Goal: Transaction & Acquisition: Subscribe to service/newsletter

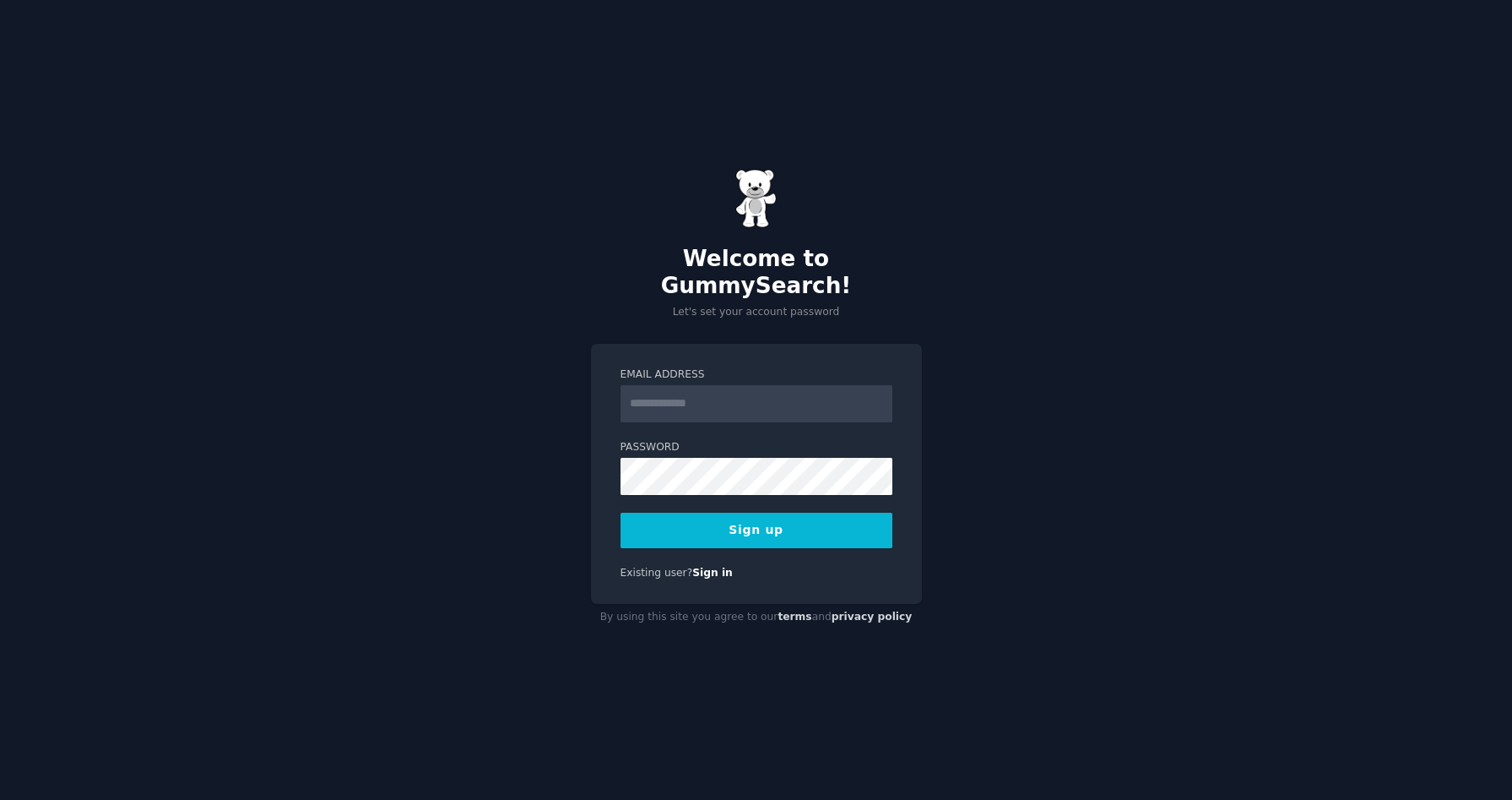
click at [704, 396] on input "Email Address" at bounding box center [756, 404] width 272 height 38
type input "**********"
click at [824, 512] on button "Sign up" at bounding box center [756, 530] width 272 height 36
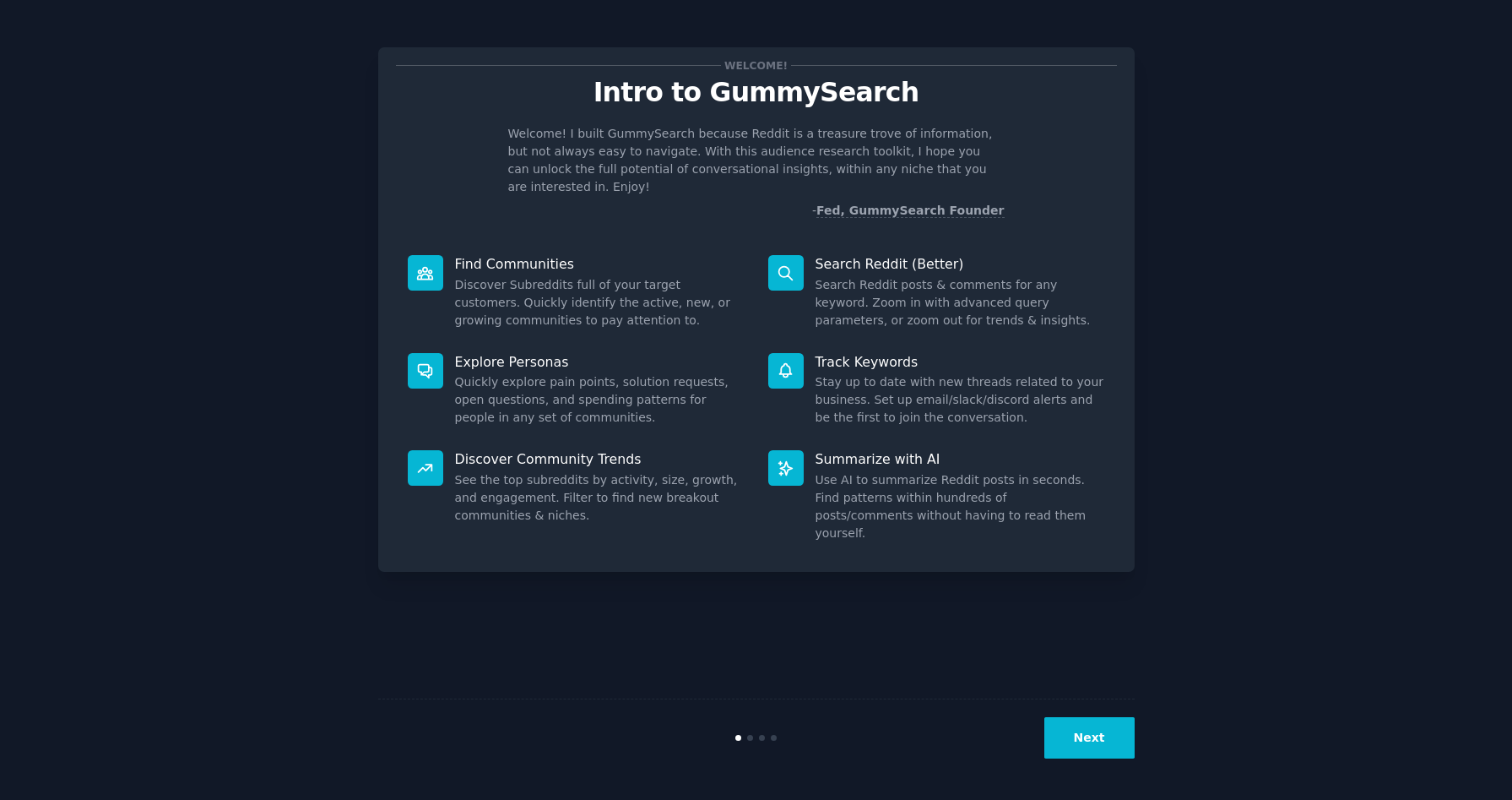
click at [1290, 261] on div "Welcome! Intro to GummySearch Welcome! I built GummySearch because Reddit is a …" at bounding box center [755, 399] width 1465 height 753
click at [1113, 742] on button "Next" at bounding box center [1089, 738] width 90 height 41
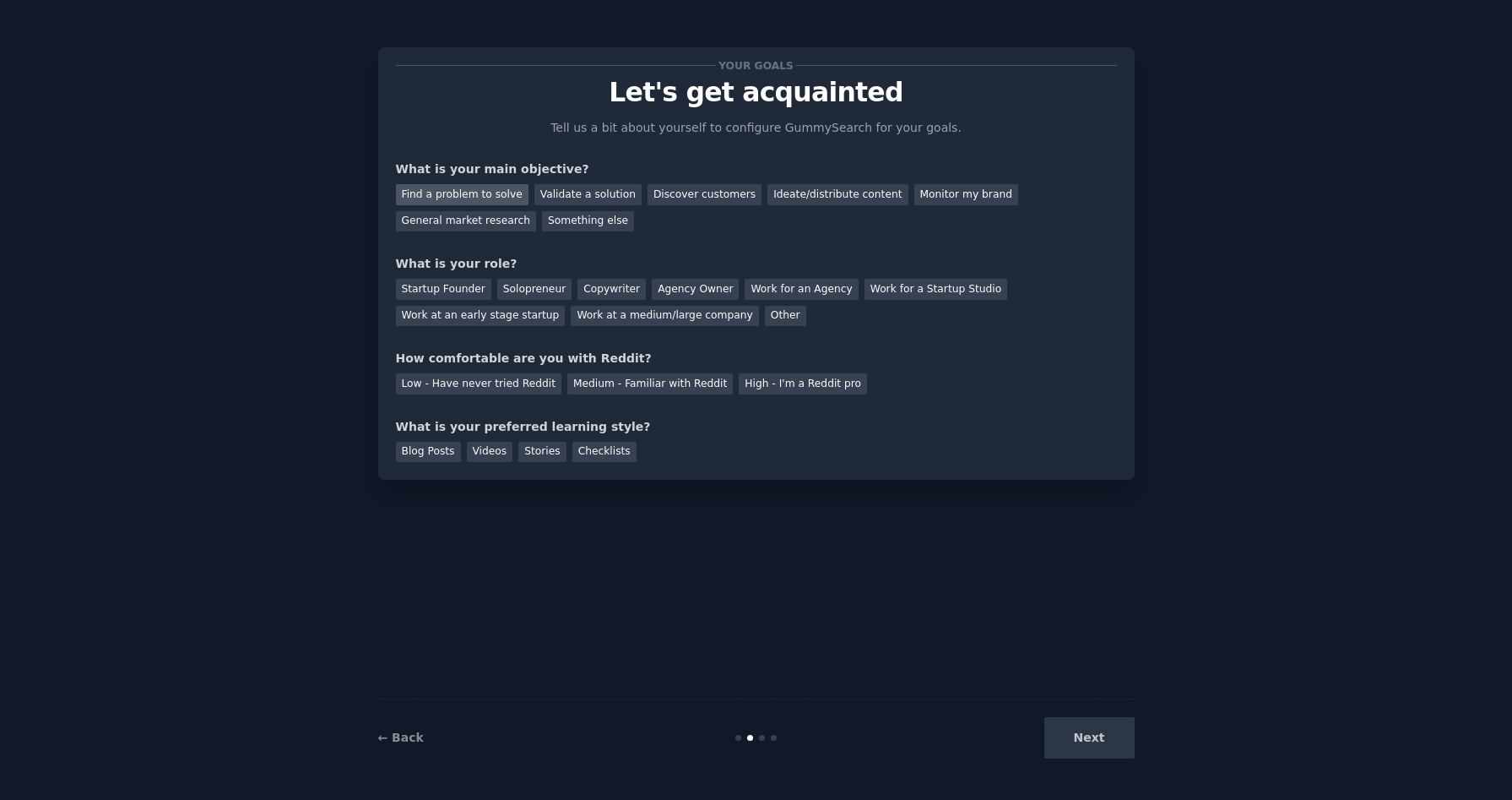
click at [487, 196] on div "Find a problem to solve" at bounding box center [462, 195] width 133 height 21
click at [544, 291] on div "Solopreneur" at bounding box center [534, 289] width 74 height 21
click at [613, 289] on div "Copywriter" at bounding box center [611, 289] width 69 height 21
click at [553, 288] on div "Solopreneur" at bounding box center [534, 289] width 74 height 21
click at [658, 383] on div "Medium - Familiar with Reddit" at bounding box center [650, 384] width 165 height 21
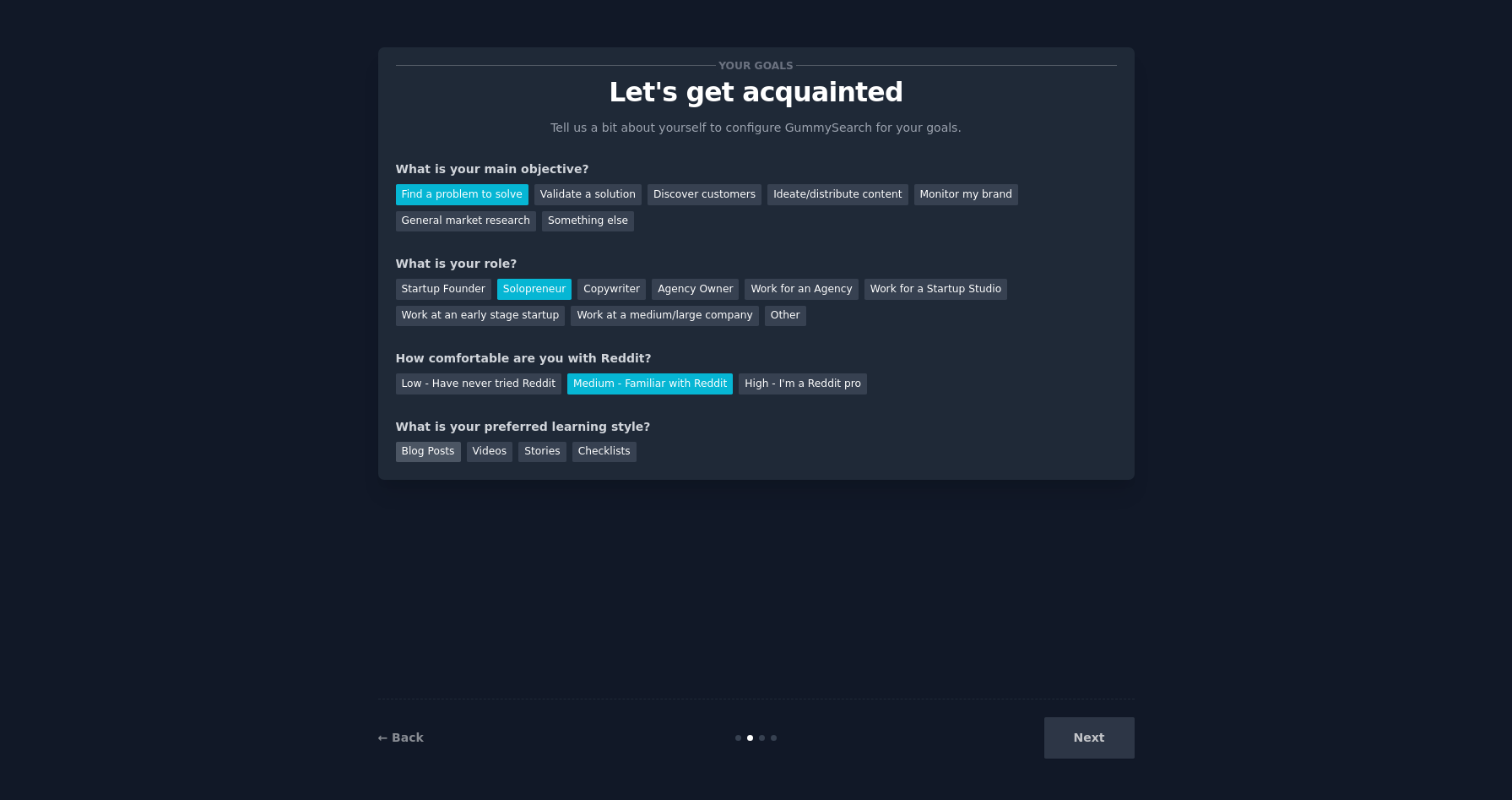
click at [436, 449] on div "Blog Posts" at bounding box center [428, 453] width 65 height 21
click at [1092, 744] on button "Next" at bounding box center [1089, 738] width 90 height 41
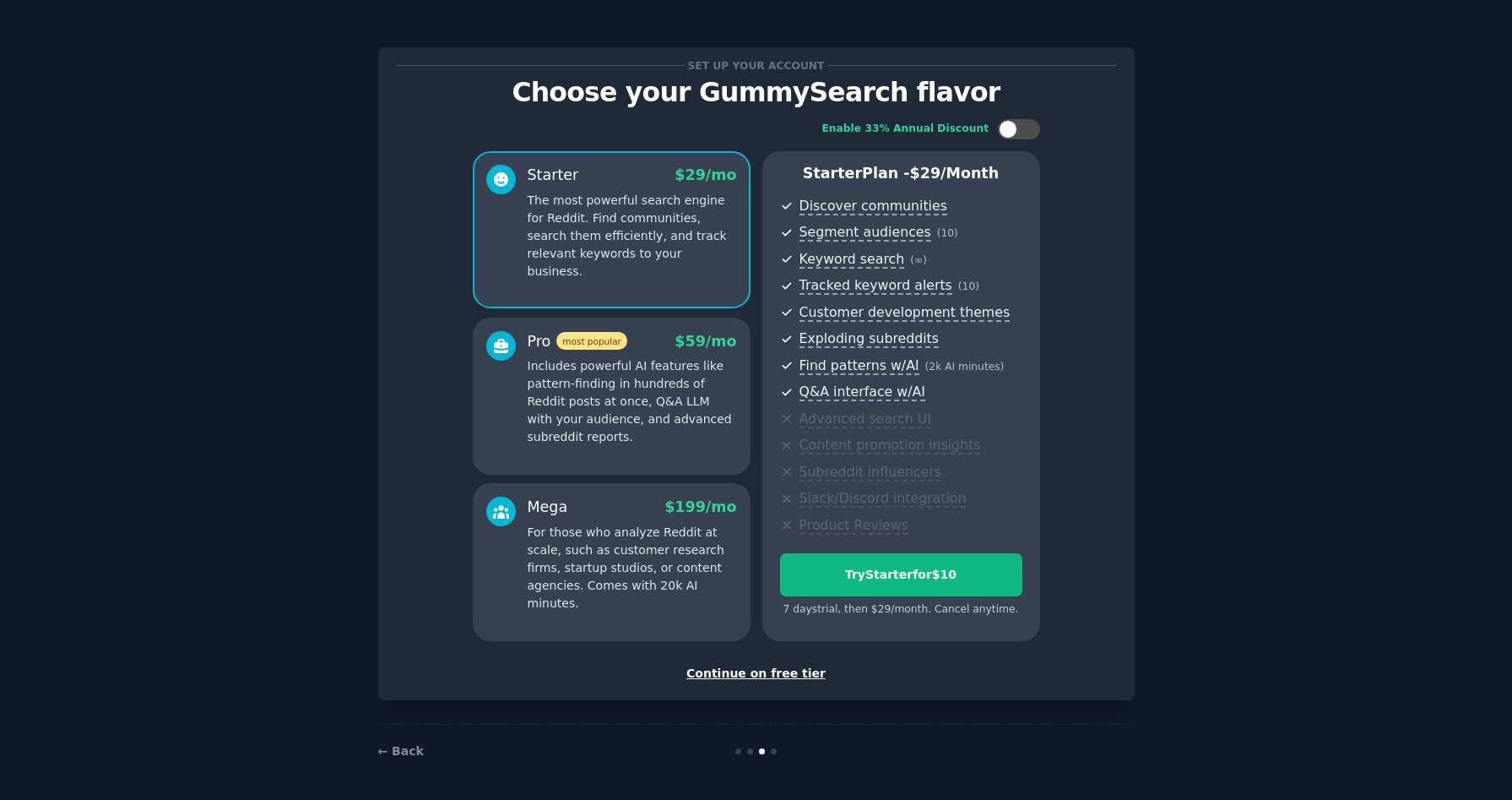
scroll to position [1, 0]
click at [752, 669] on div "Continue on free tier" at bounding box center [757, 673] width 721 height 18
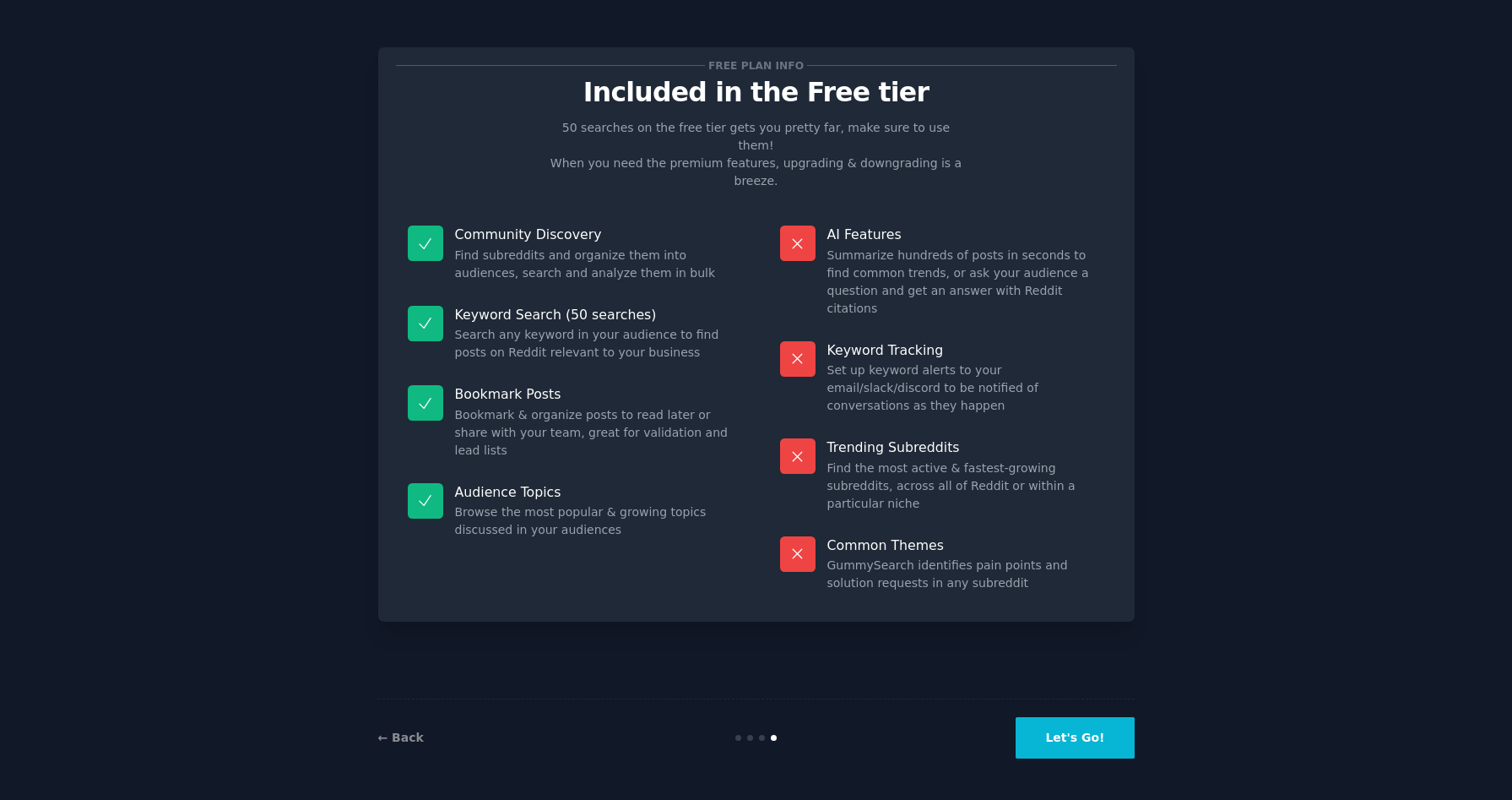
click at [1068, 728] on button "Let's Go!" at bounding box center [1075, 738] width 118 height 41
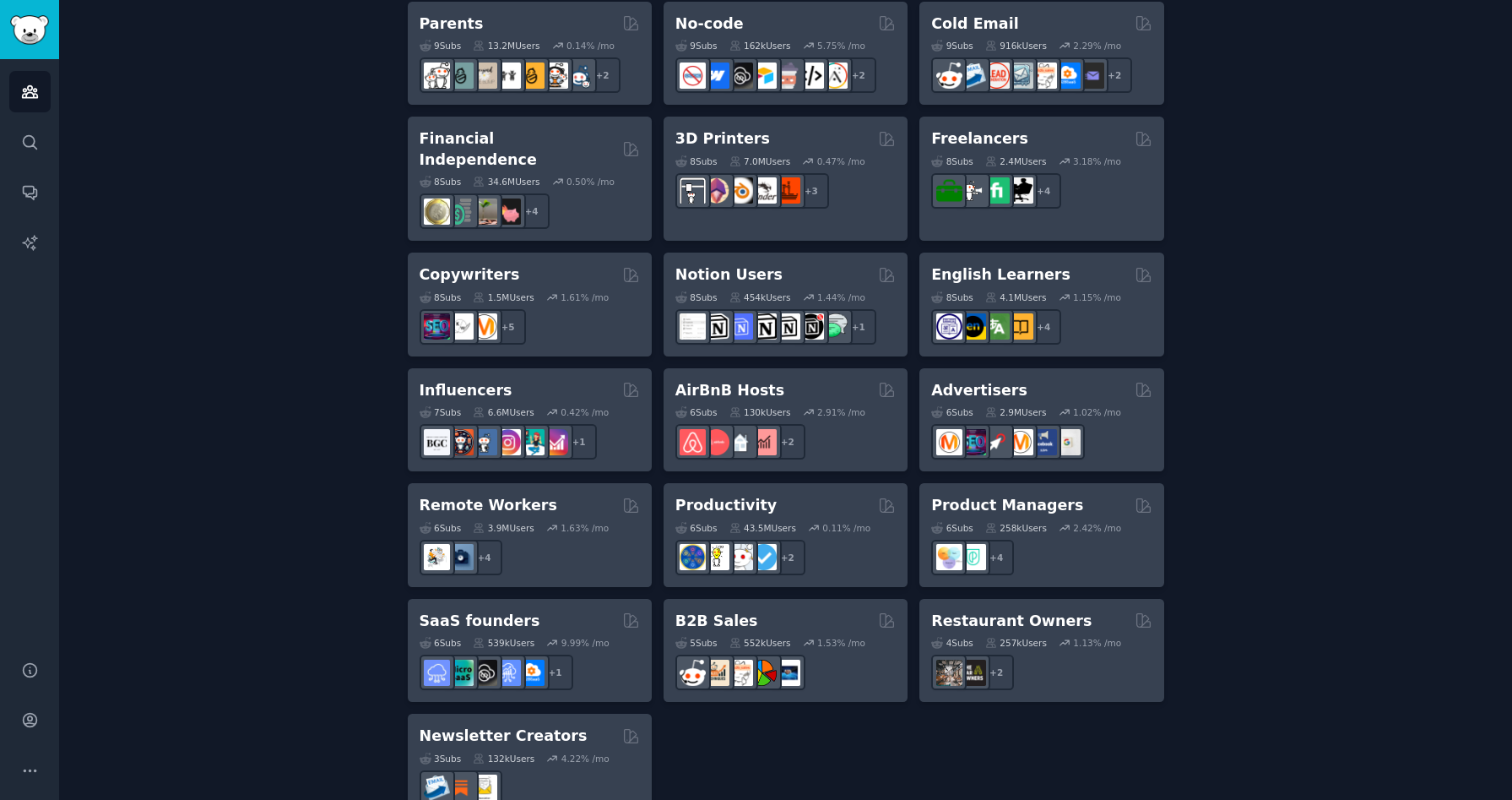
scroll to position [1073, 0]
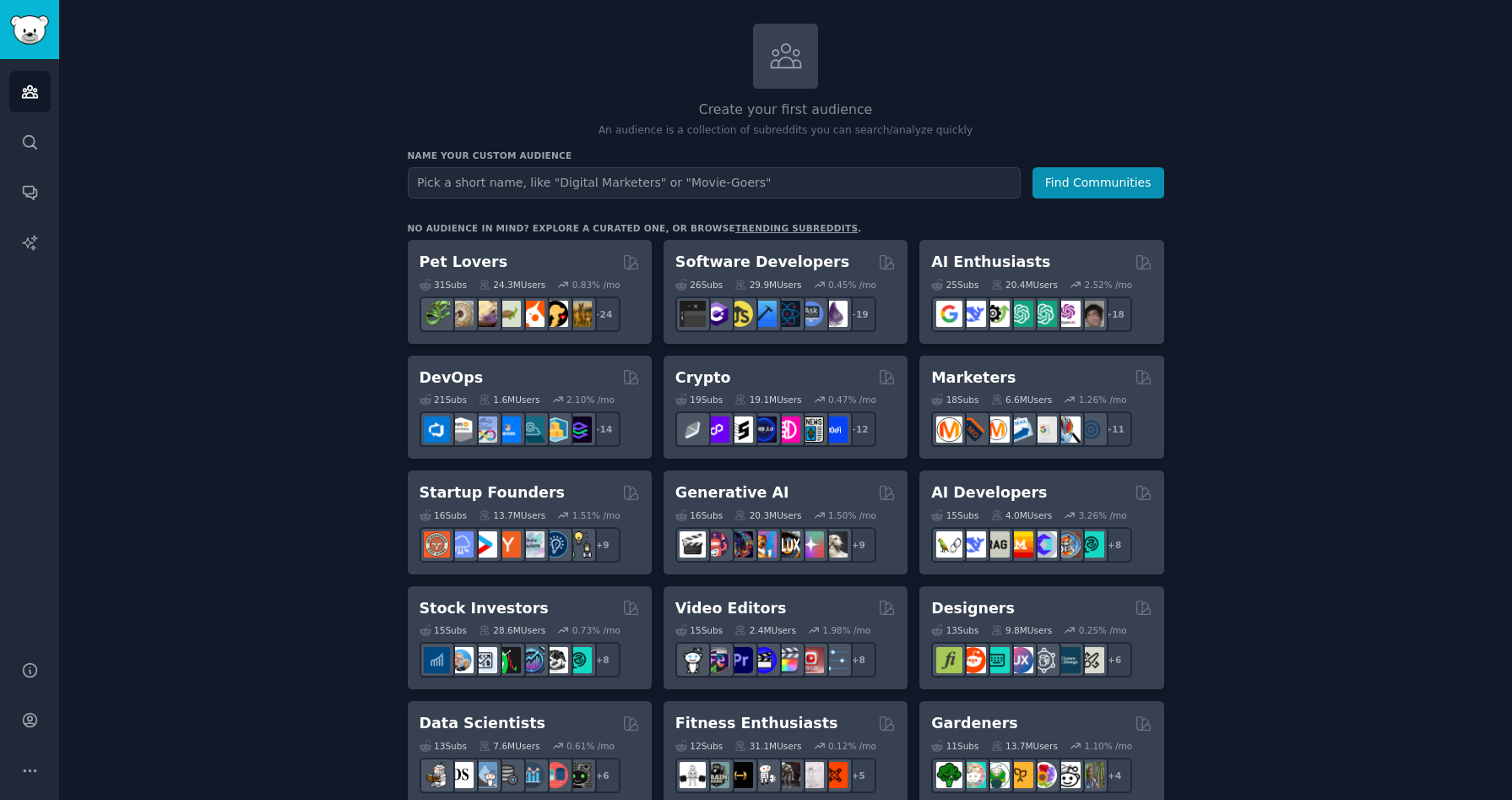
scroll to position [83, 0]
click at [735, 229] on link "trending subreddits" at bounding box center [796, 229] width 122 height 10
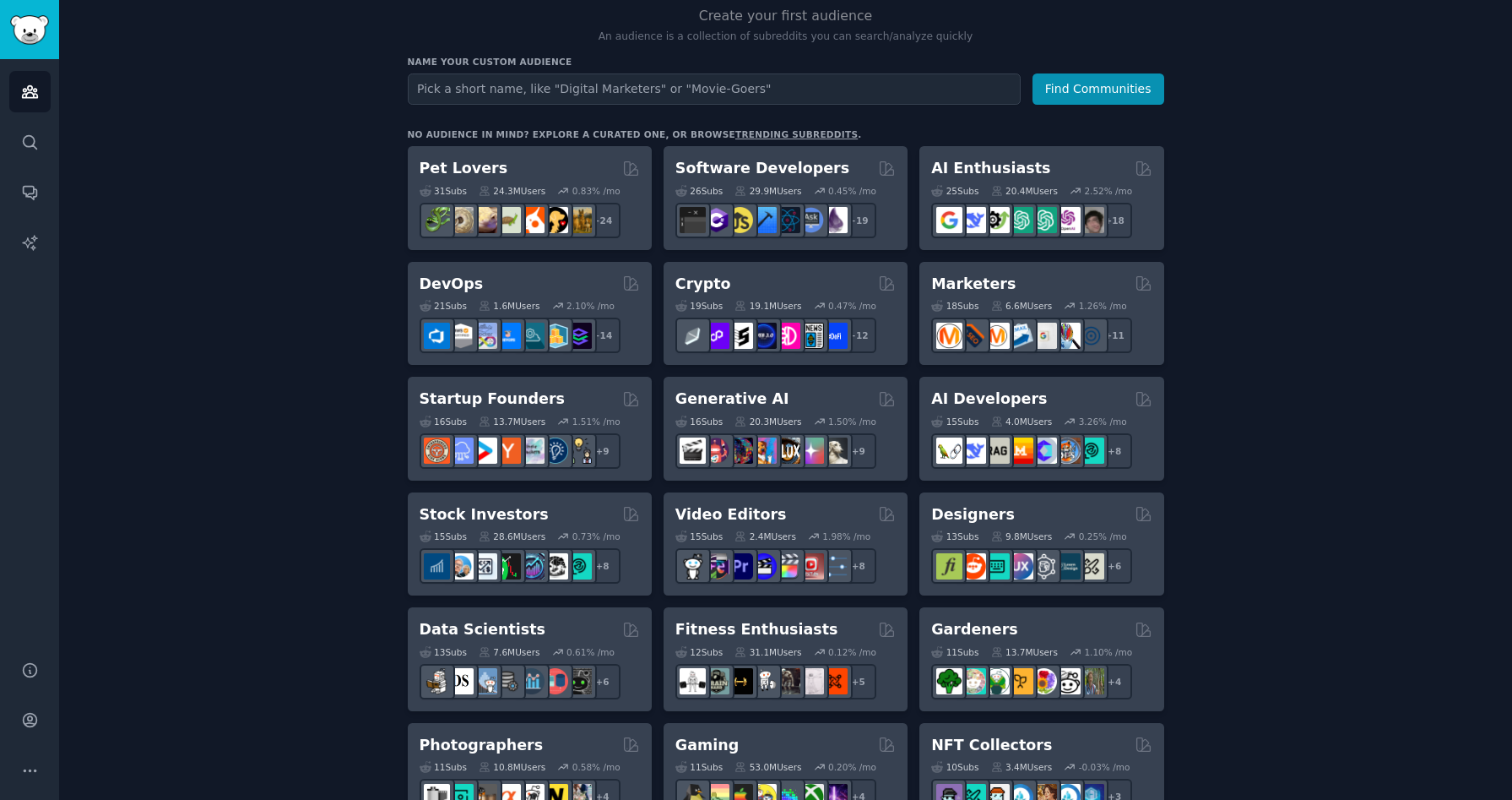
scroll to position [184, 0]
